Goal: Task Accomplishment & Management: Manage account settings

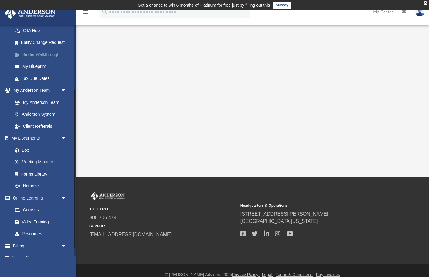
scroll to position [99, 0]
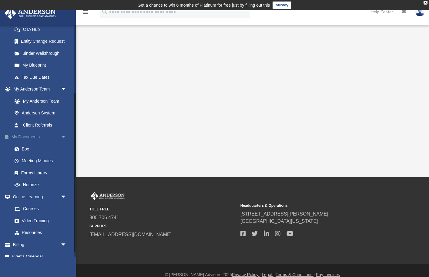
click at [30, 136] on link "My Documents arrow_drop_down" at bounding box center [39, 137] width 71 height 12
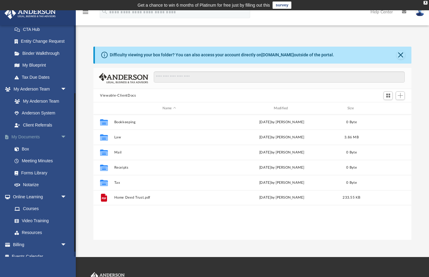
click at [26, 138] on link "My Documents arrow_drop_down" at bounding box center [39, 137] width 71 height 12
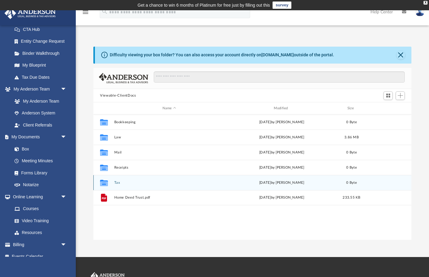
click at [120, 183] on button "Tax" at bounding box center [169, 183] width 110 height 4
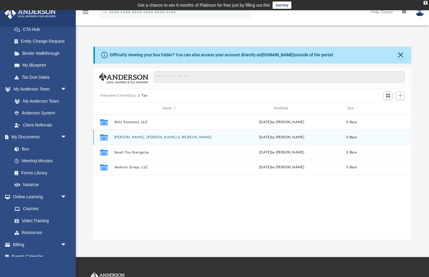
click at [149, 139] on div "Collaborated [PERSON_NAME], [PERSON_NAME] & [PERSON_NAME][DATE] by [PERSON_NAME…" at bounding box center [252, 137] width 318 height 15
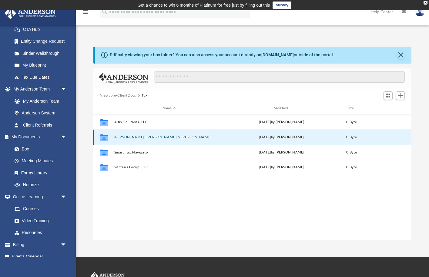
click at [148, 135] on button "[PERSON_NAME], [PERSON_NAME] & [PERSON_NAME]" at bounding box center [169, 137] width 110 height 4
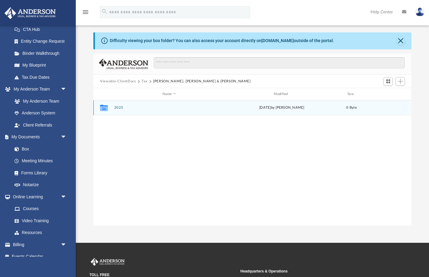
scroll to position [12, 0]
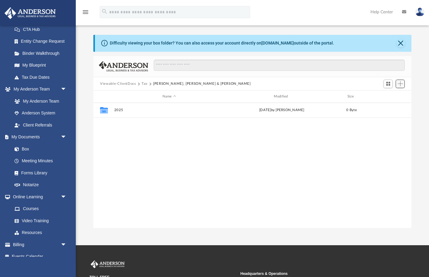
click at [401, 82] on span "Add" at bounding box center [399, 83] width 5 height 5
click at [384, 95] on li "Upload" at bounding box center [391, 96] width 19 height 6
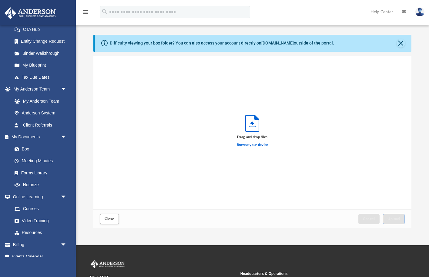
scroll to position [154, 317]
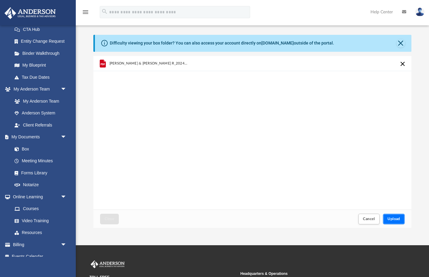
click at [396, 220] on span "Upload" at bounding box center [393, 219] width 13 height 4
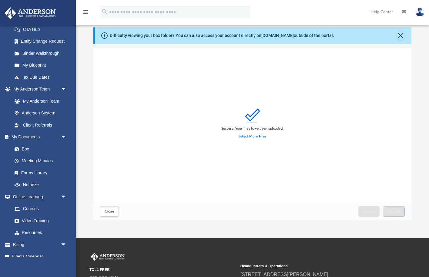
scroll to position [0, 0]
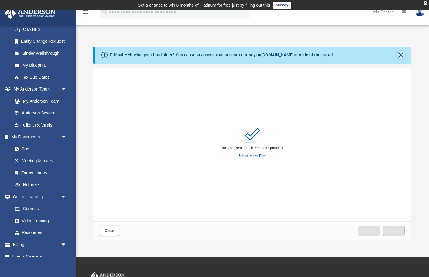
click at [400, 54] on button "Close" at bounding box center [400, 55] width 8 height 8
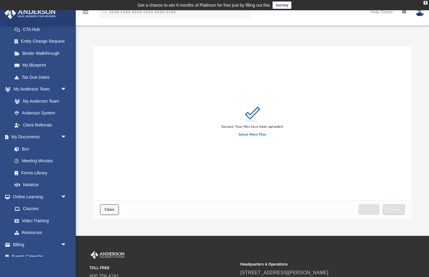
click at [109, 206] on button "Close" at bounding box center [109, 209] width 19 height 11
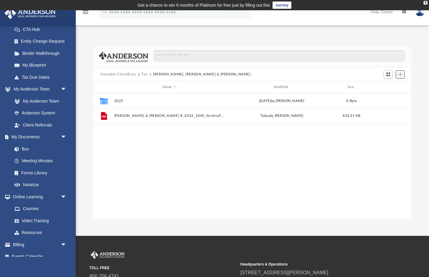
click at [402, 74] on button "Add" at bounding box center [399, 74] width 9 height 8
click at [392, 85] on li "Upload" at bounding box center [391, 86] width 19 height 6
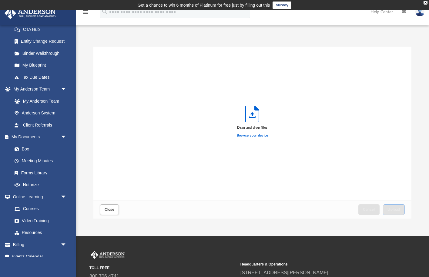
scroll to position [154, 317]
click at [116, 211] on button "Close" at bounding box center [109, 209] width 19 height 11
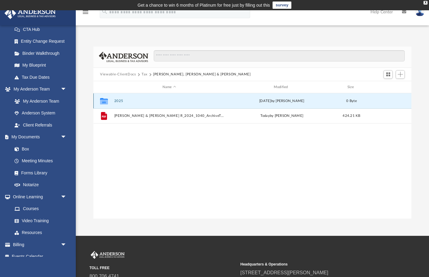
click at [120, 101] on button "2025" at bounding box center [169, 101] width 110 height 4
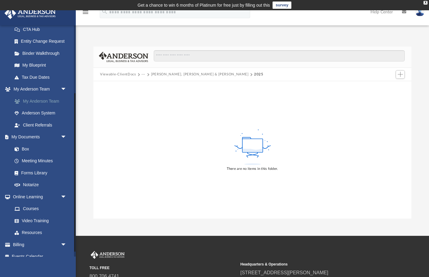
click at [43, 102] on link "My Anderson Team" at bounding box center [41, 101] width 67 height 12
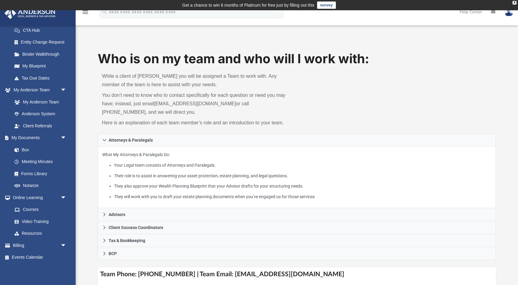
click at [428, 12] on img at bounding box center [509, 12] width 9 height 9
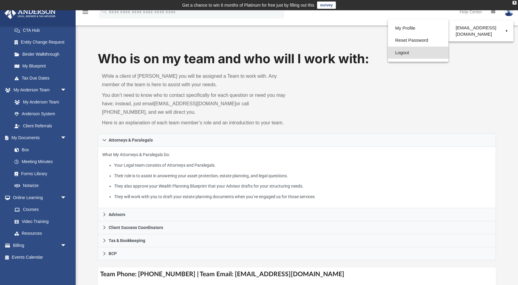
click at [405, 55] on link "Logout" at bounding box center [418, 53] width 61 height 12
